Goal: Information Seeking & Learning: Learn about a topic

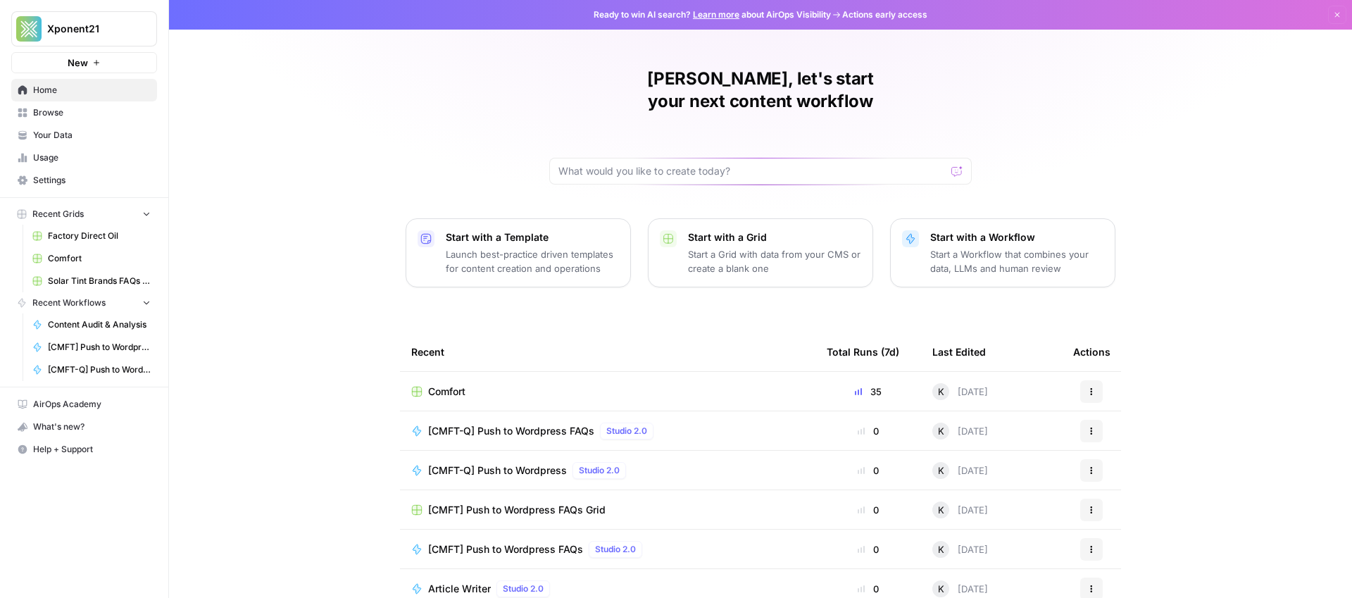
click at [53, 115] on span "Browse" at bounding box center [92, 112] width 118 height 13
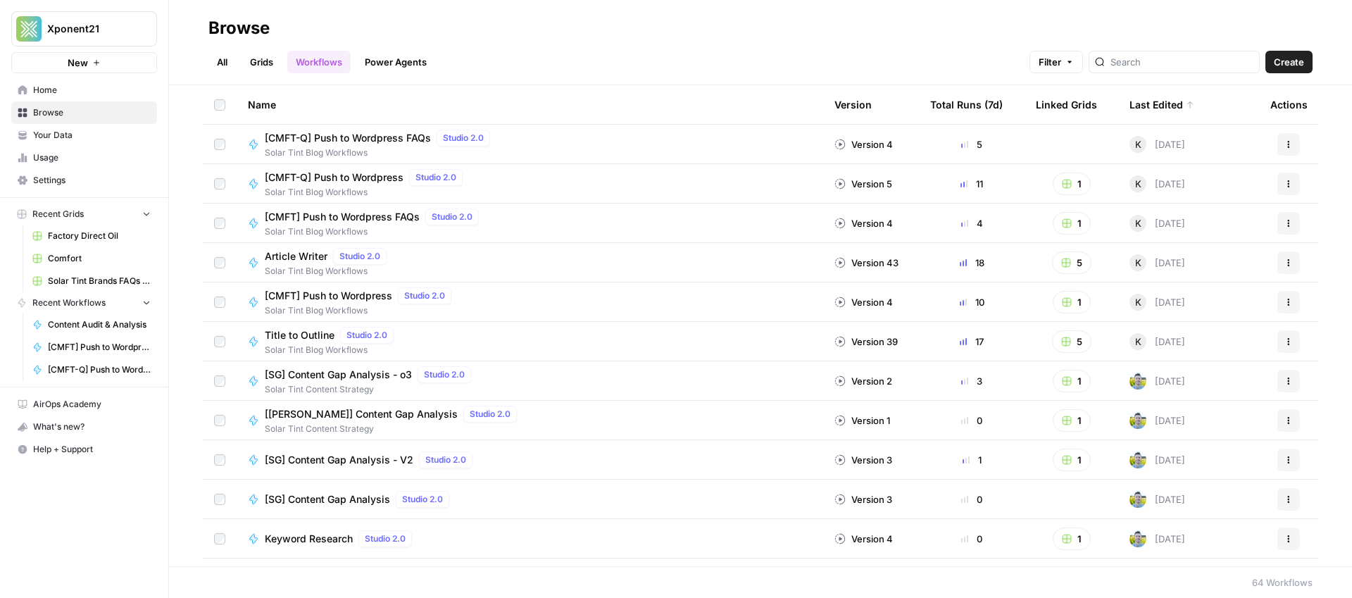
click at [76, 259] on span "Comfort" at bounding box center [99, 258] width 103 height 13
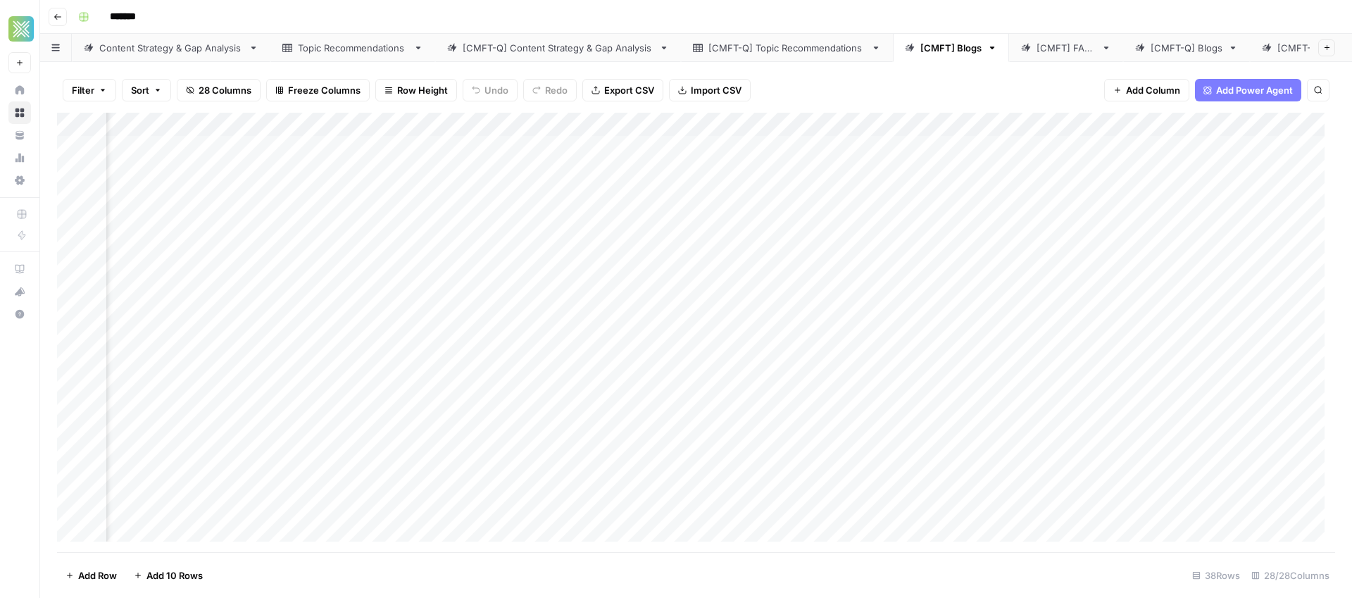
scroll to position [0, 2691]
click at [1038, 45] on div "[CMFT] FAQs" at bounding box center [1065, 48] width 59 height 14
click at [1194, 46] on div "[CMFT-Q] Blogs" at bounding box center [1186, 48] width 72 height 14
click at [1269, 44] on div "[CMFT-Q] FAQs" at bounding box center [1304, 48] width 85 height 14
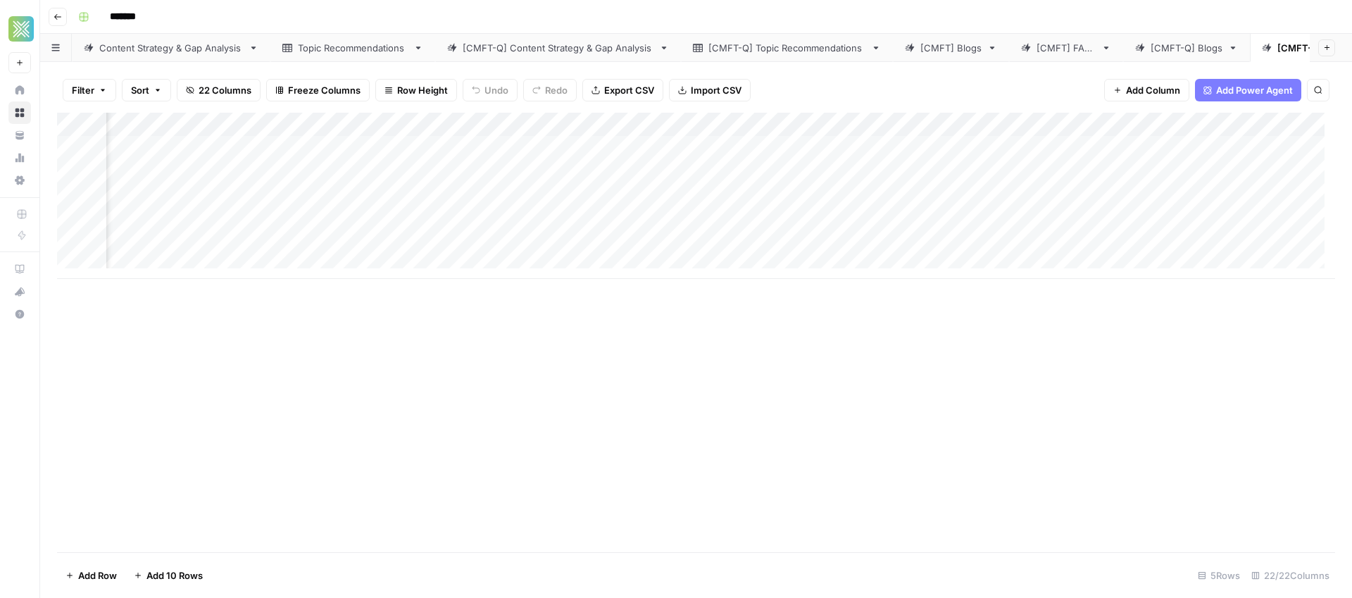
scroll to position [0, 2046]
